Goal: Transaction & Acquisition: Purchase product/service

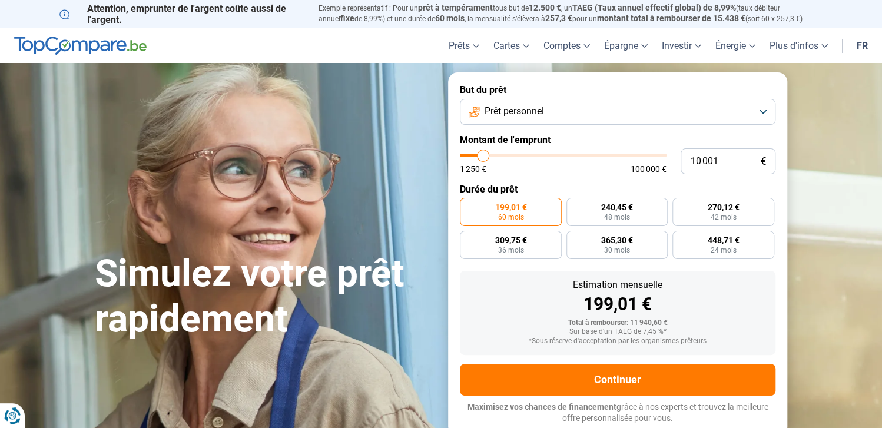
type input "38 500"
type input "38500"
click at [539, 154] on input "range" at bounding box center [563, 156] width 207 height 4
radio input "false"
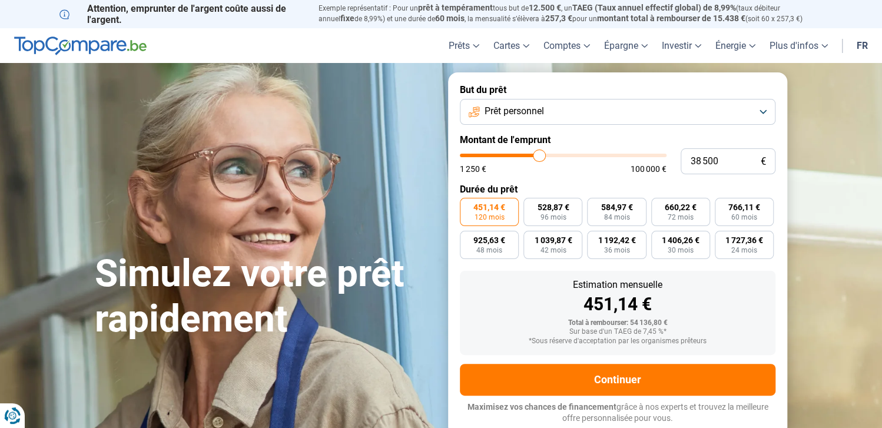
type input "57 500"
type input "57500"
click at [577, 155] on input "range" at bounding box center [563, 156] width 207 height 4
type input "68 500"
type input "68500"
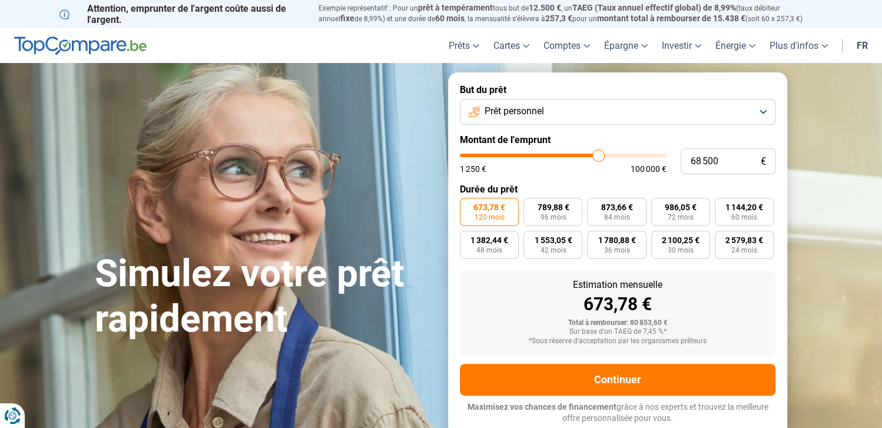
click at [598, 156] on input "range" at bounding box center [563, 156] width 207 height 4
type input "43 750"
type input "43250"
click at [549, 155] on input "range" at bounding box center [563, 156] width 207 height 4
type input "32 000"
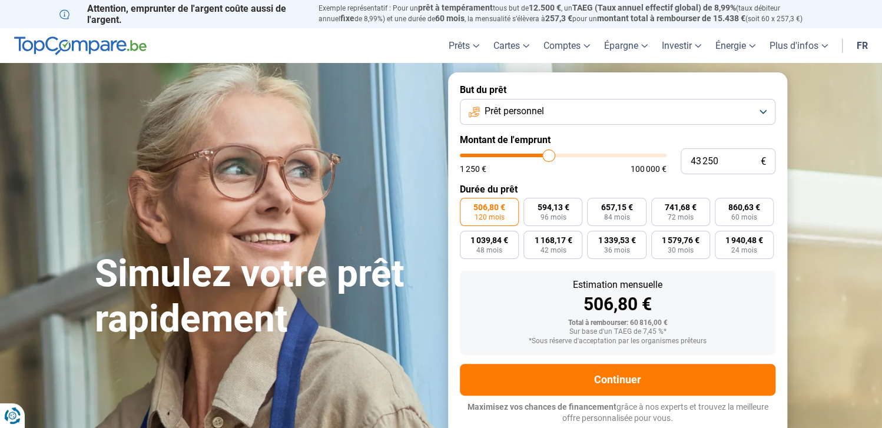
type input "32000"
type input "31 750"
type input "31750"
type input "31 000"
drag, startPoint x: 527, startPoint y: 156, endPoint x: 509, endPoint y: 156, distance: 17.7
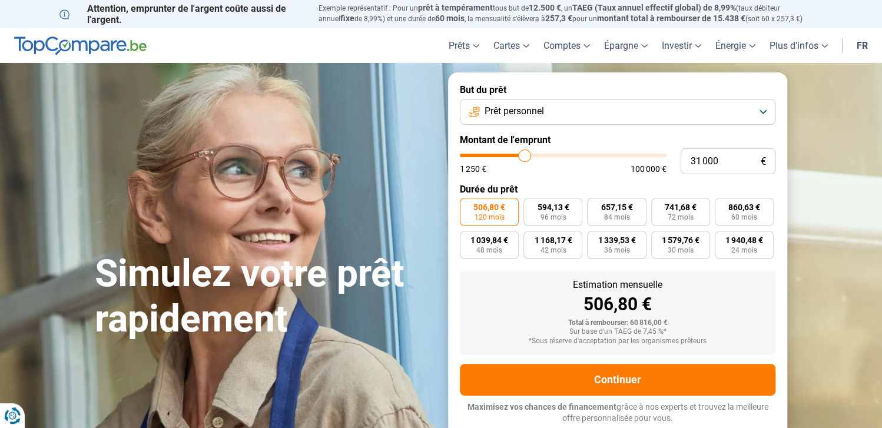
type input "30750"
click at [524, 156] on input "range" at bounding box center [563, 156] width 207 height 4
type input "23 250"
type input "23250"
click at [509, 156] on input "range" at bounding box center [563, 156] width 207 height 4
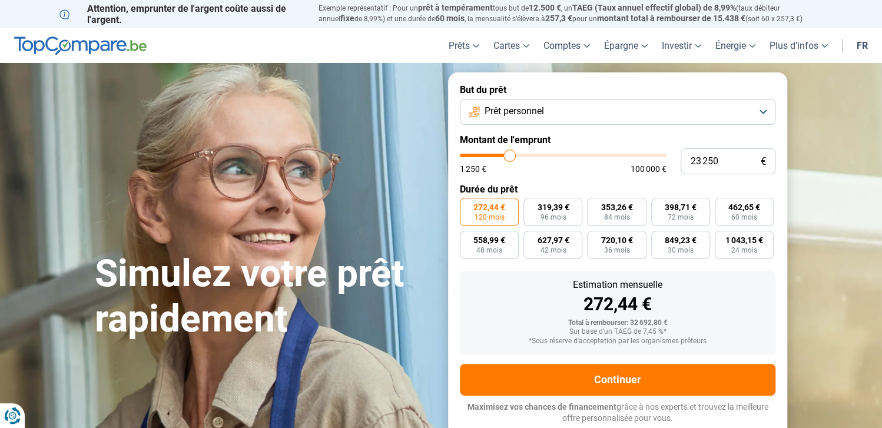
type input "18 500"
type input "18500"
click at [500, 156] on input "range" at bounding box center [563, 156] width 207 height 4
radio input "true"
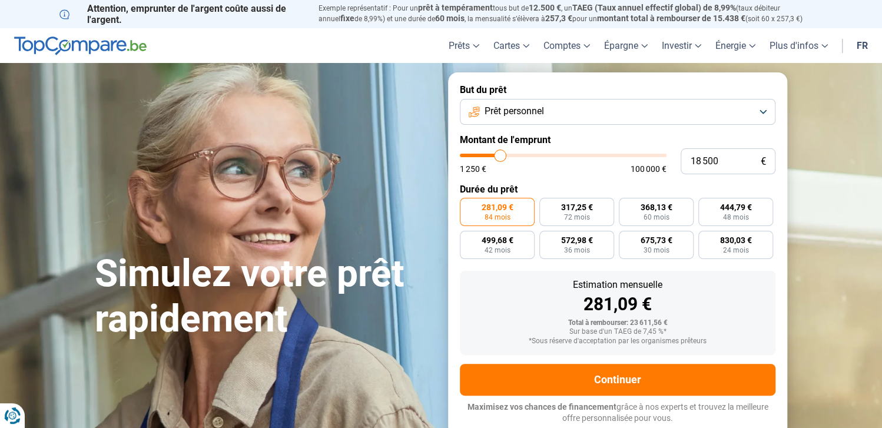
type input "16 250"
type input "16250"
type input "16 000"
type input "16000"
click at [495, 156] on input "range" at bounding box center [563, 156] width 207 height 4
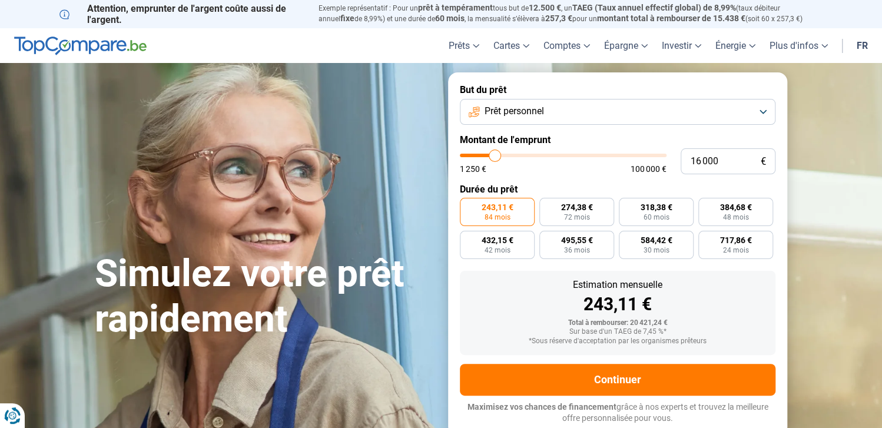
click at [491, 156] on input "range" at bounding box center [563, 156] width 207 height 4
type input "11 000"
type input "11000"
click at [485, 157] on input "range" at bounding box center [563, 156] width 207 height 4
radio input "true"
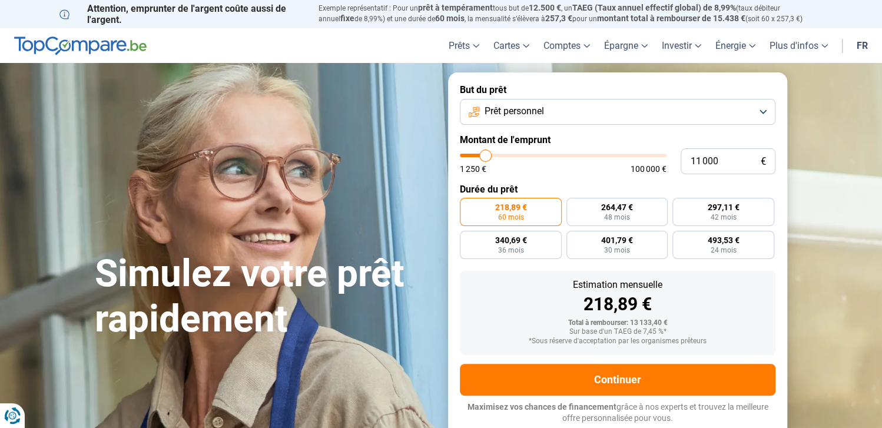
type input "5 000"
type input "5000"
click at [473, 157] on input "range" at bounding box center [563, 156] width 207 height 4
radio input "true"
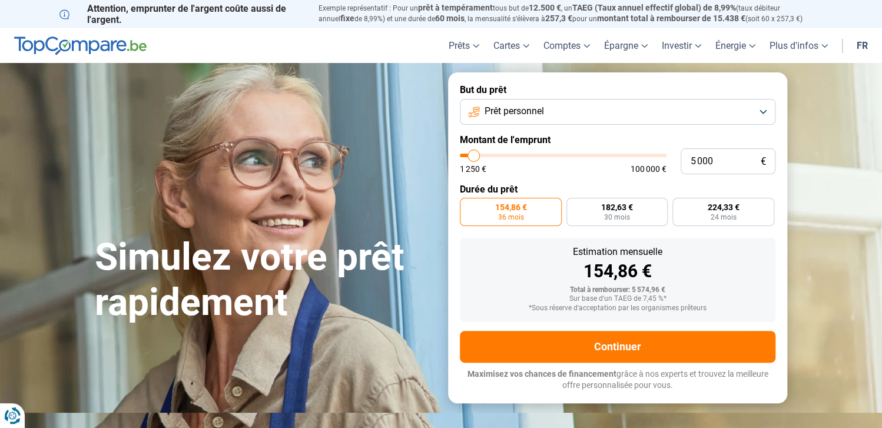
type input "4 500"
type input "3750"
click at [471, 157] on input "range" at bounding box center [563, 156] width 207 height 4
type input "8 500"
type input "8500"
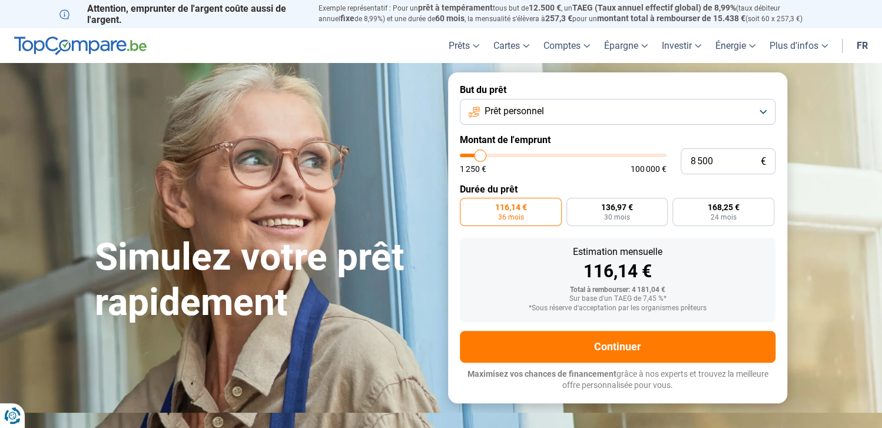
click at [480, 157] on input "range" at bounding box center [563, 156] width 207 height 4
radio input "false"
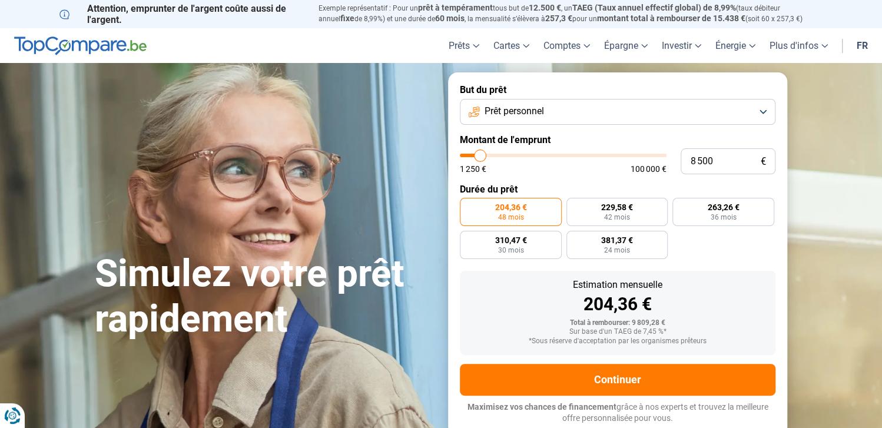
type input "1 250"
type input "1250"
click at [466, 155] on input "range" at bounding box center [563, 156] width 207 height 4
radio input "true"
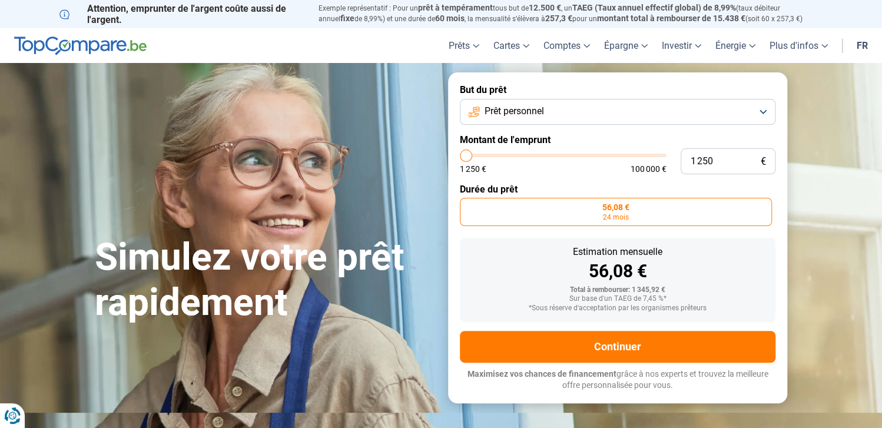
click at [471, 155] on input "range" at bounding box center [563, 156] width 207 height 4
type input "7 500"
type input "7500"
click at [478, 154] on input "range" at bounding box center [563, 156] width 207 height 4
radio input "false"
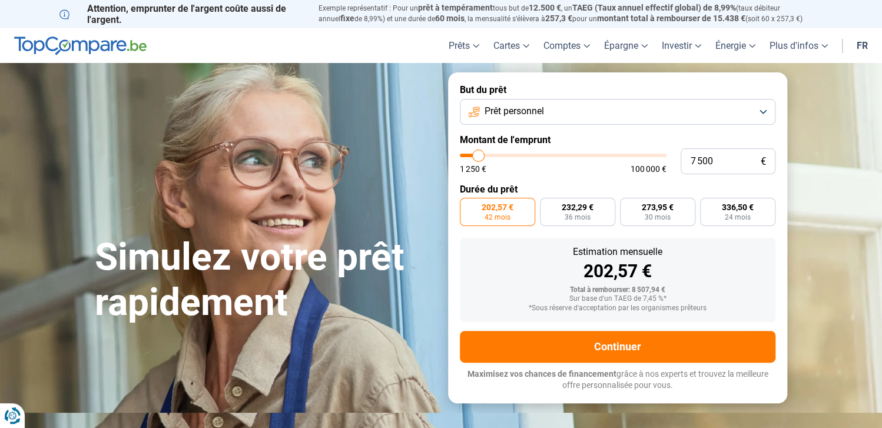
type input "7 250"
type input "7250"
type input "7 000"
type input "7000"
type input "6 750"
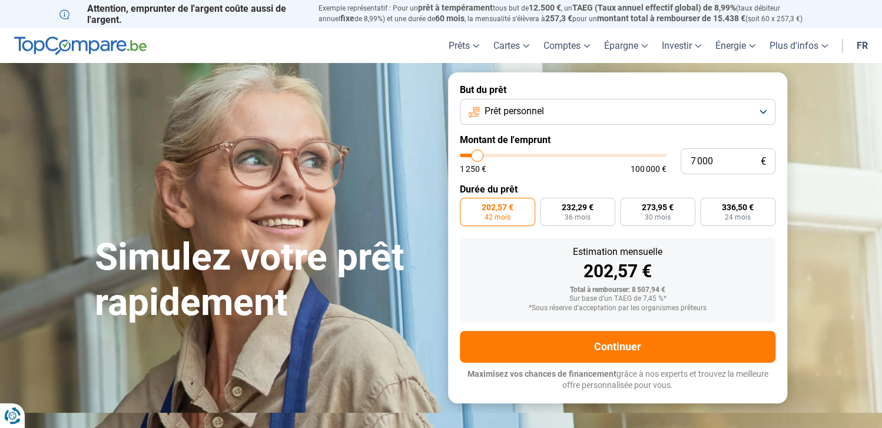
type input "6750"
type input "6 500"
type input "6500"
type input "6 250"
type input "6250"
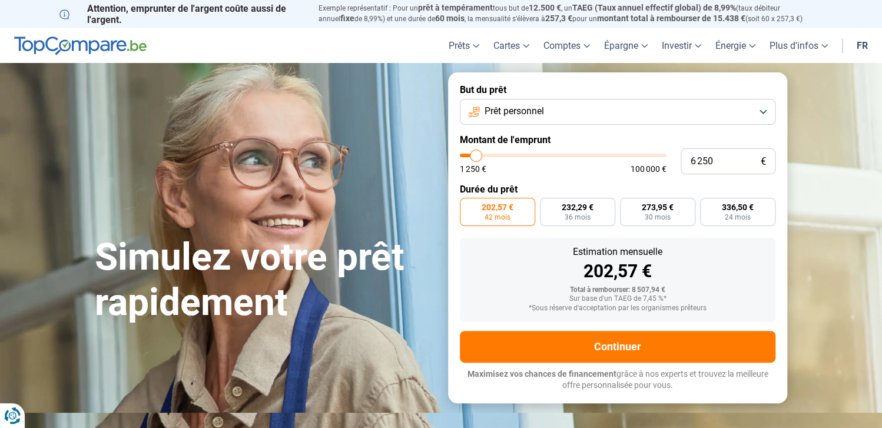
type input "5 750"
type input "5750"
type input "5 500"
type input "5500"
type input "4 500"
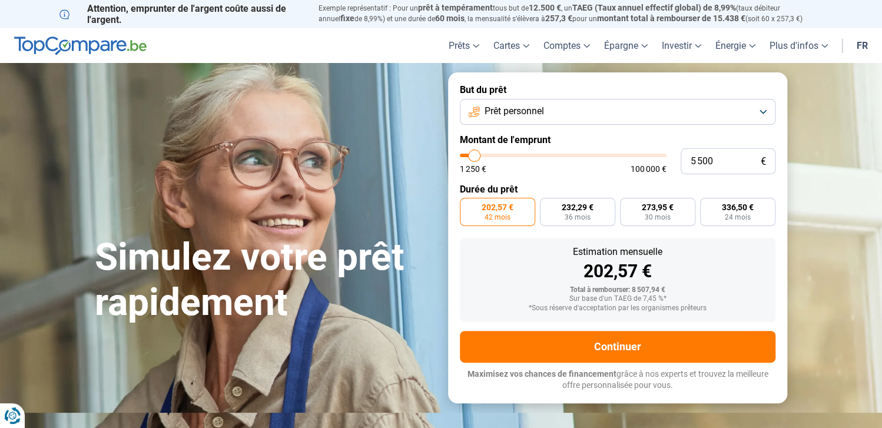
type input "4500"
type input "4 000"
type input "4000"
type input "3 500"
type input "3500"
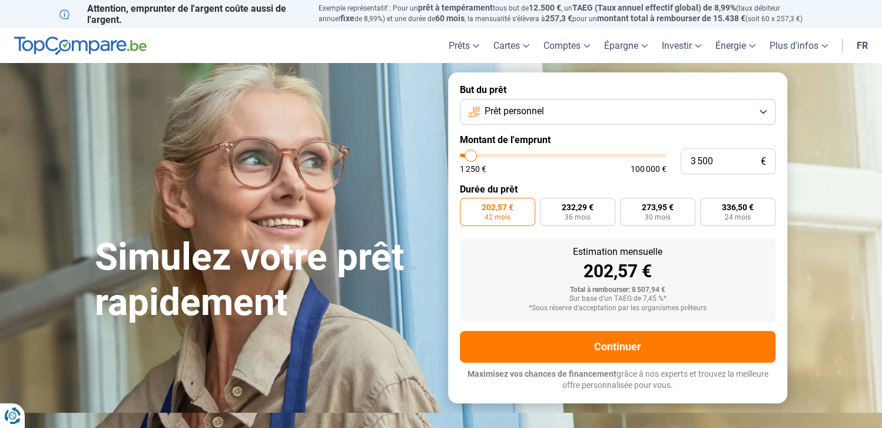
type input "3 750"
type input "3750"
type input "4 000"
type input "4000"
type input "4 250"
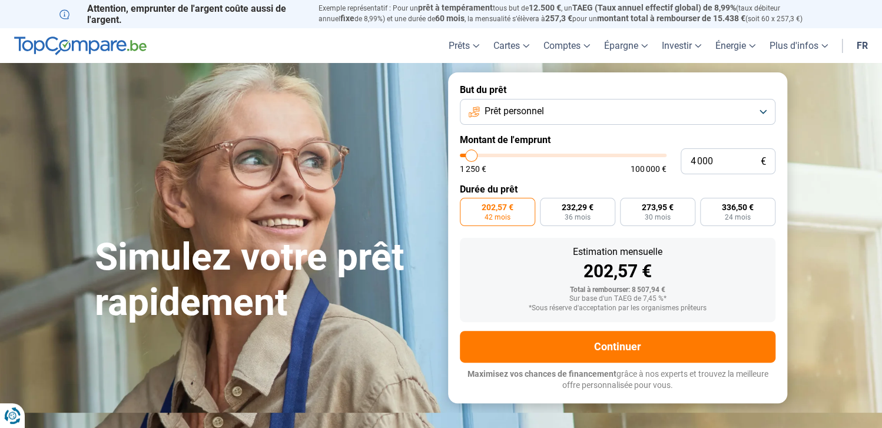
type input "4250"
type input "4 500"
type input "4500"
type input "4 750"
type input "4750"
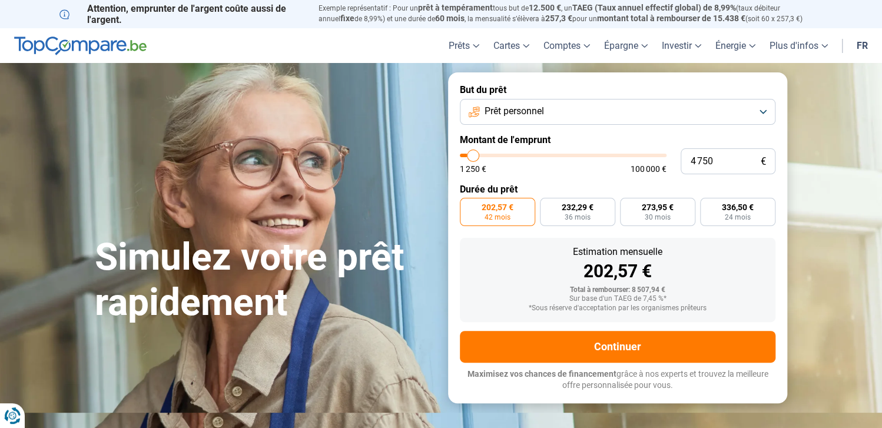
type input "5 500"
type input "5500"
type input "5 750"
type input "5750"
click at [475, 154] on input "range" at bounding box center [563, 156] width 207 height 4
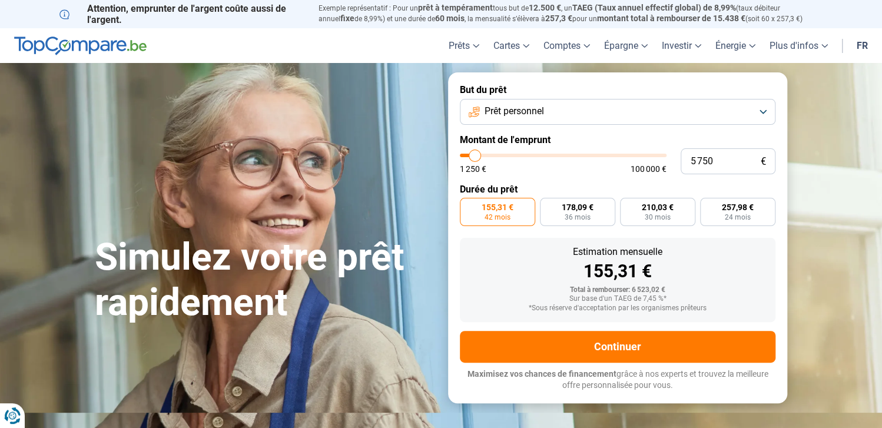
type input "6 750"
type input "6750"
click at [477, 154] on input "range" at bounding box center [563, 156] width 207 height 4
type input "6 500"
type input "6500"
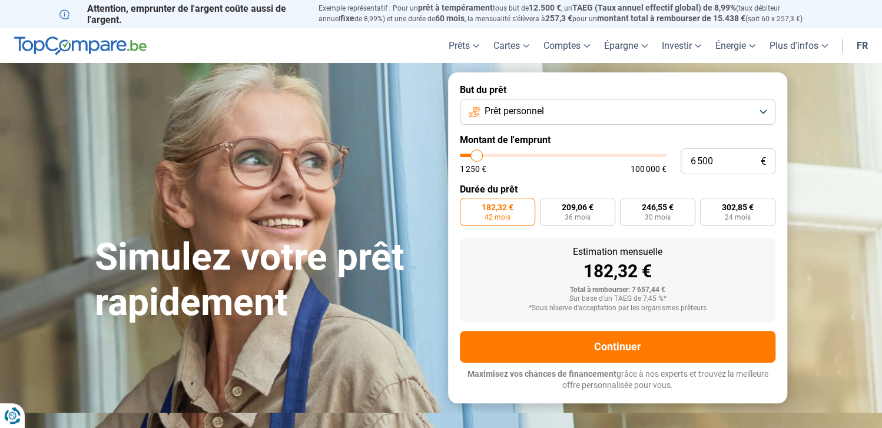
type input "6 000"
type input "6000"
type input "5 250"
type input "5250"
type input "4 500"
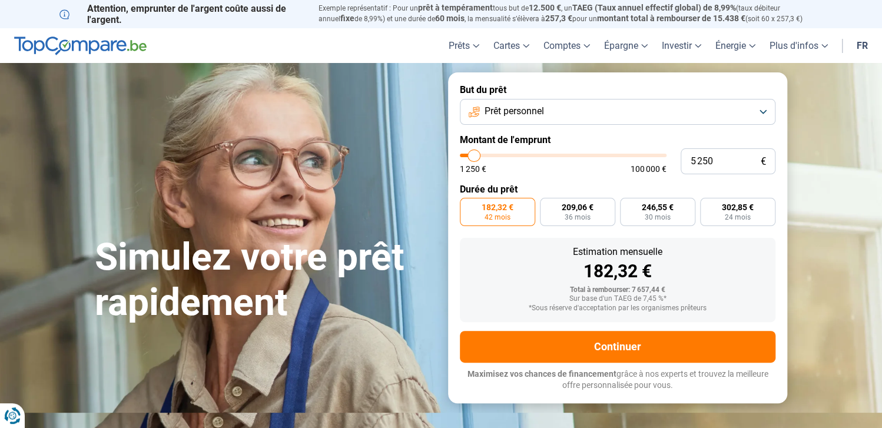
type input "4500"
type input "4 250"
type input "4250"
type input "4 500"
type input "4500"
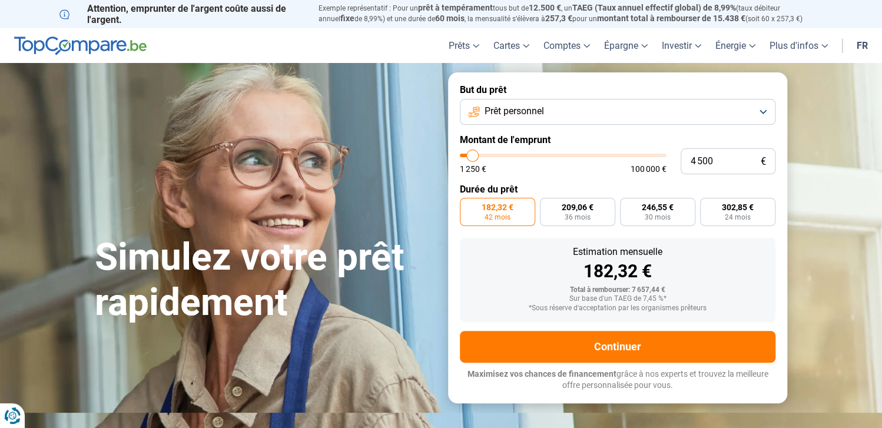
click at [473, 154] on input "range" at bounding box center [563, 156] width 207 height 4
radio input "true"
type input "4 750"
type input "4750"
type input "5 000"
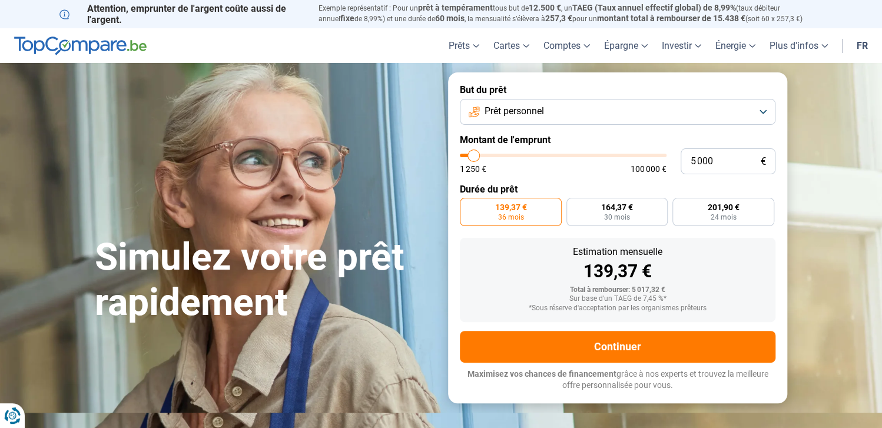
type input "5000"
click at [474, 154] on input "range" at bounding box center [563, 156] width 207 height 4
click at [745, 210] on label "224,33 € 24 mois" at bounding box center [724, 212] width 102 height 28
click at [680, 206] on input "224,33 € 24 mois" at bounding box center [677, 202] width 8 height 8
radio input "true"
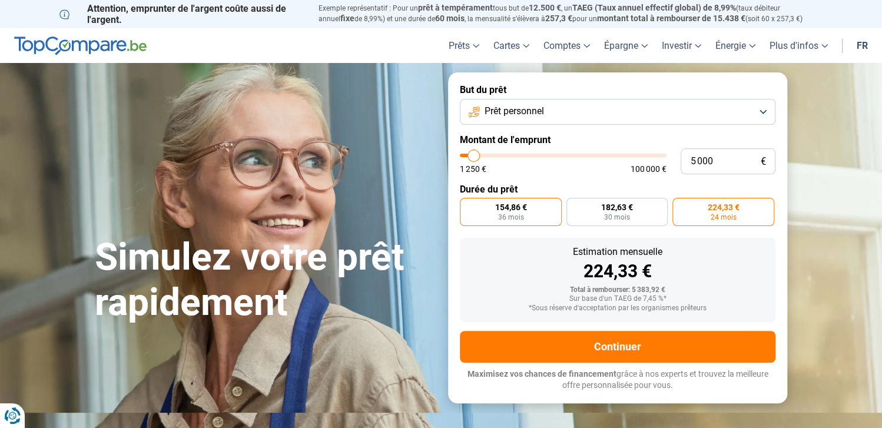
click at [515, 215] on span "36 mois" at bounding box center [511, 217] width 26 height 7
click at [468, 206] on input "154,86 € 36 mois" at bounding box center [464, 202] width 8 height 8
radio input "true"
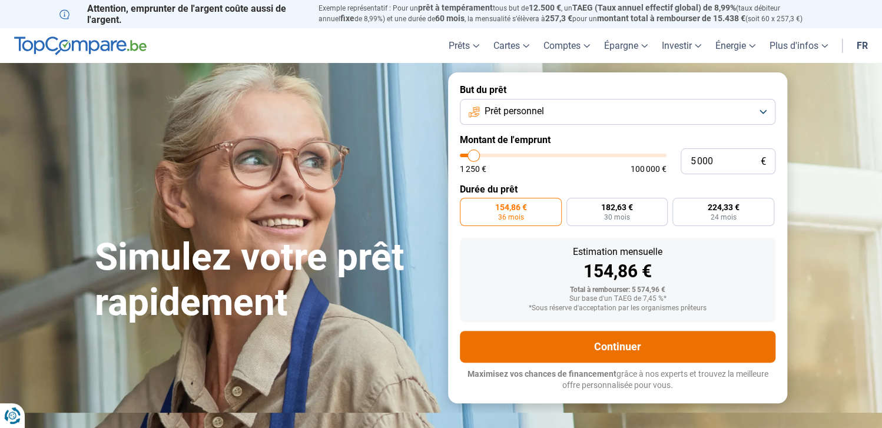
click at [623, 347] on button "Continuer" at bounding box center [618, 347] width 316 height 32
click at [636, 348] on button "Continuer" at bounding box center [618, 347] width 316 height 32
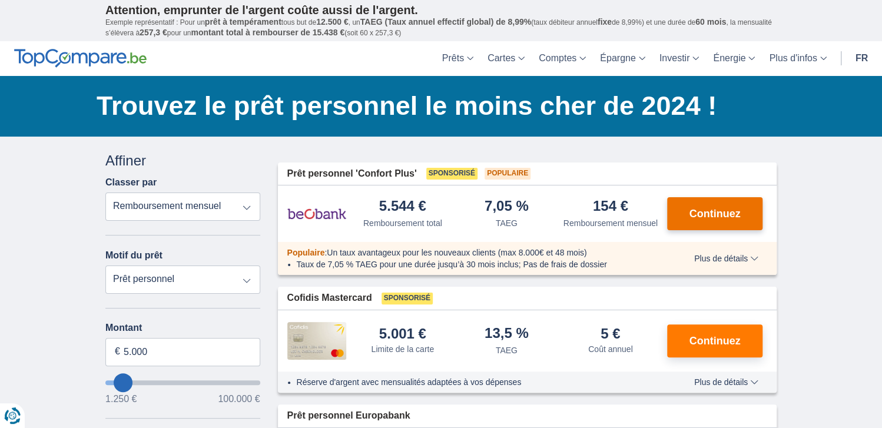
click at [720, 211] on span "Continuez" at bounding box center [715, 214] width 51 height 11
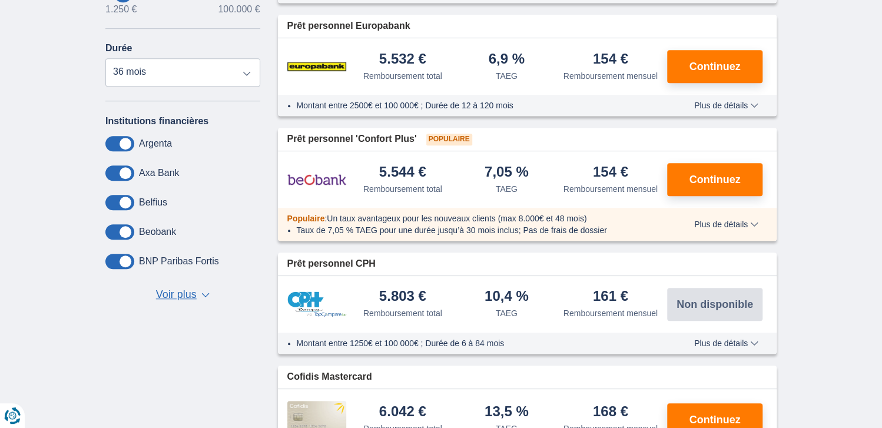
scroll to position [412, 0]
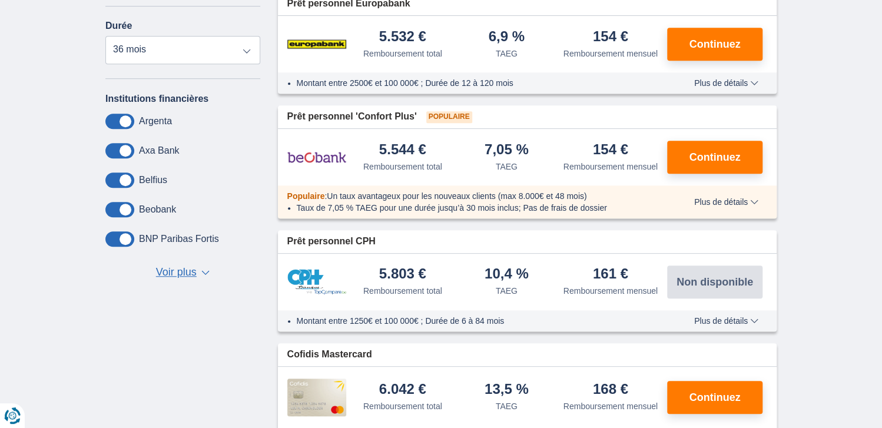
click at [127, 237] on span at bounding box center [119, 238] width 29 height 15
click at [0, 0] on input "checkbox" at bounding box center [0, 0] width 0 height 0
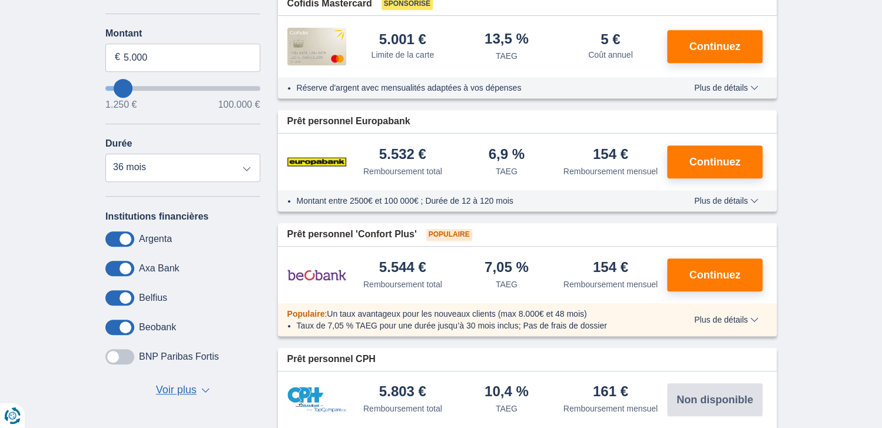
scroll to position [294, 0]
click at [124, 352] on span at bounding box center [119, 356] width 29 height 15
click at [0, 0] on input "checkbox" at bounding box center [0, 0] width 0 height 0
click at [183, 387] on span "Voir plus" at bounding box center [176, 390] width 41 height 15
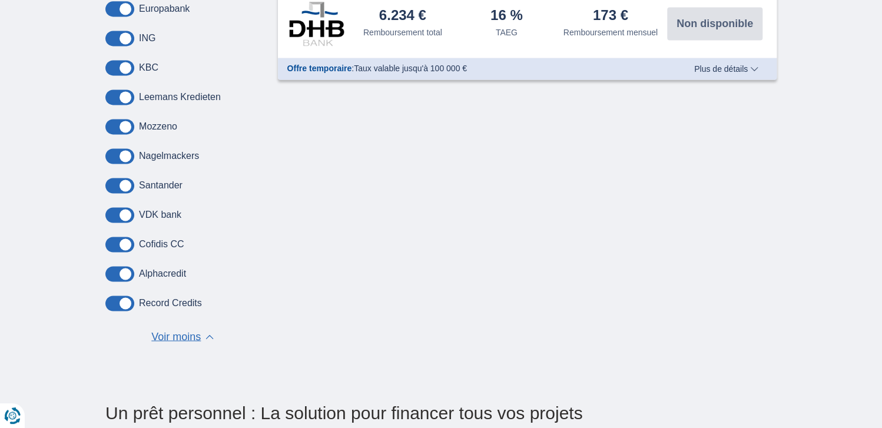
scroll to position [883, 0]
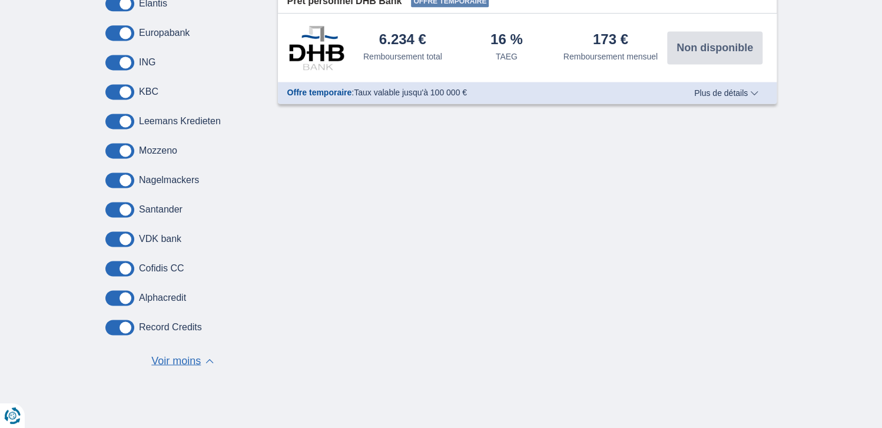
click at [164, 297] on label "Alphacredit" at bounding box center [162, 298] width 47 height 11
click at [131, 293] on span at bounding box center [119, 297] width 29 height 15
click at [0, 0] on input "checkbox" at bounding box center [0, 0] width 0 height 0
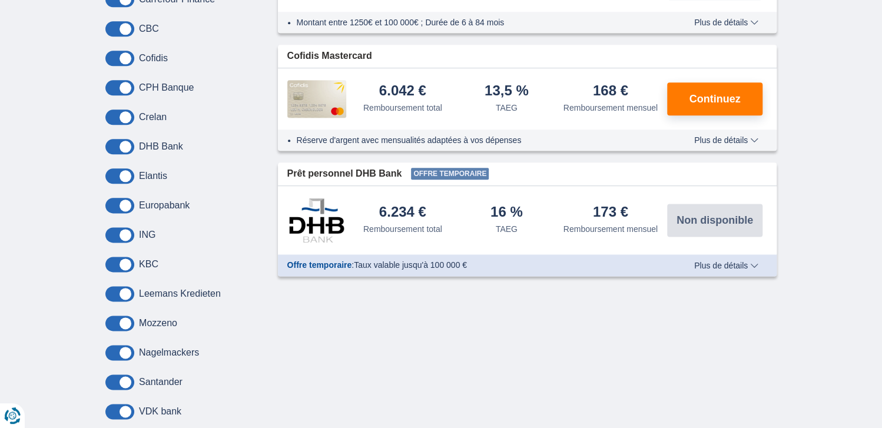
scroll to position [707, 0]
